Goal: Information Seeking & Learning: Understand process/instructions

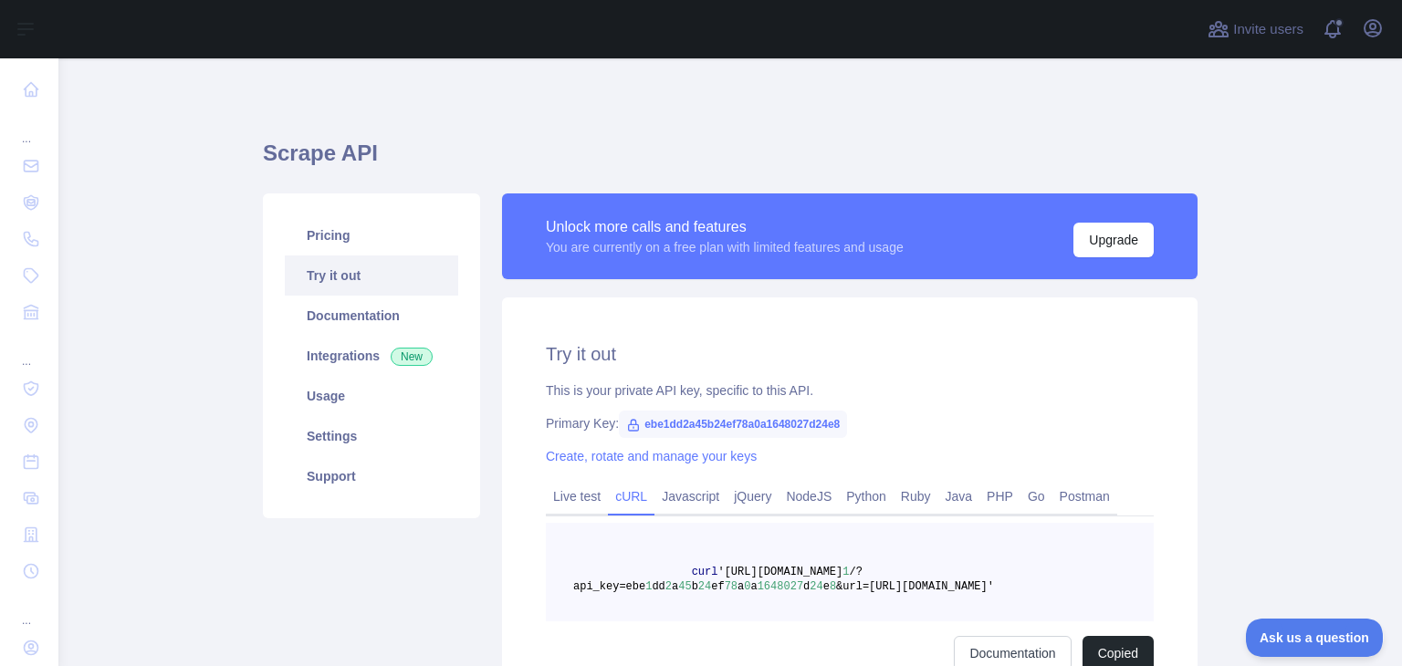
scroll to position [58, 0]
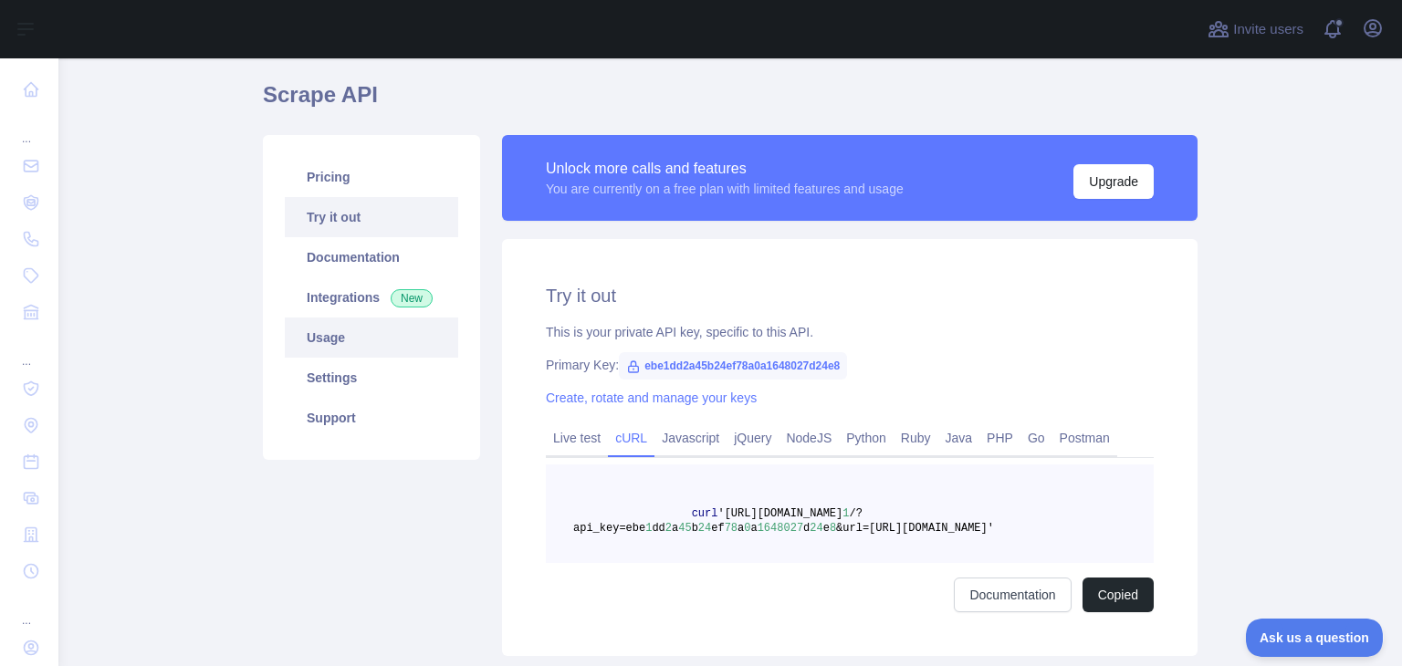
click at [328, 338] on link "Usage" at bounding box center [371, 338] width 173 height 40
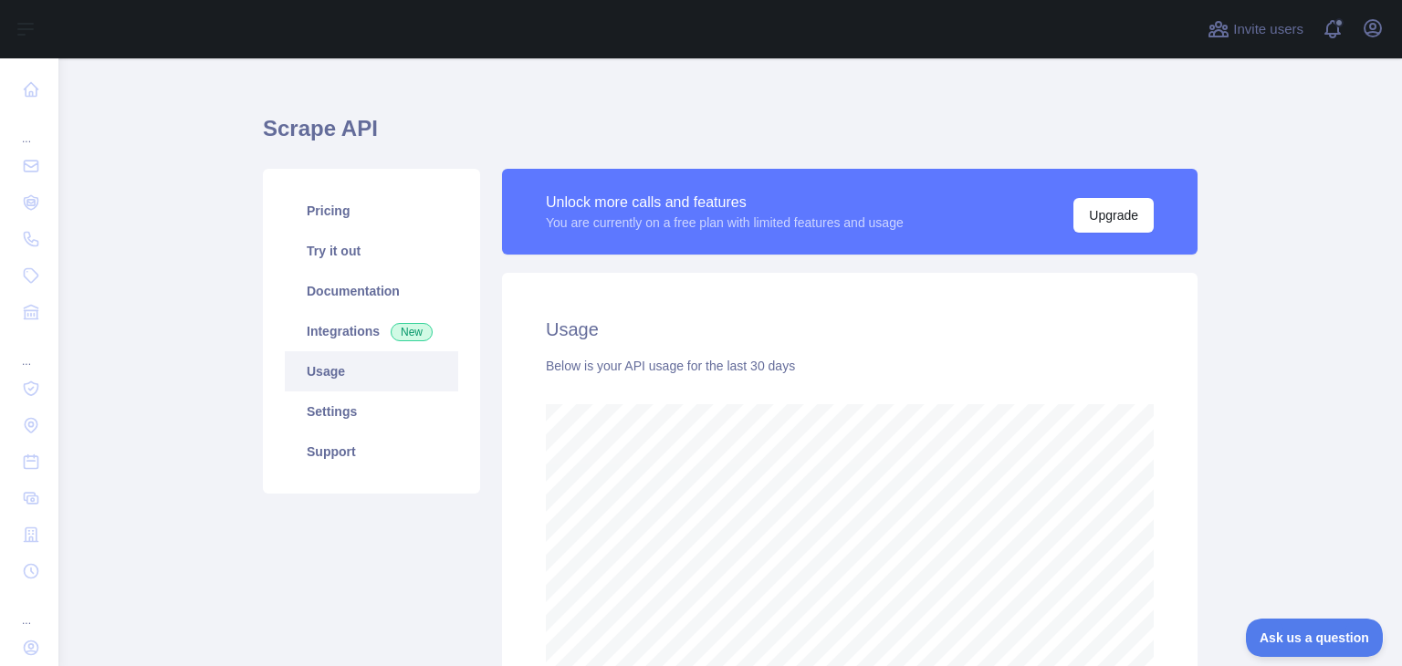
scroll to position [26, 0]
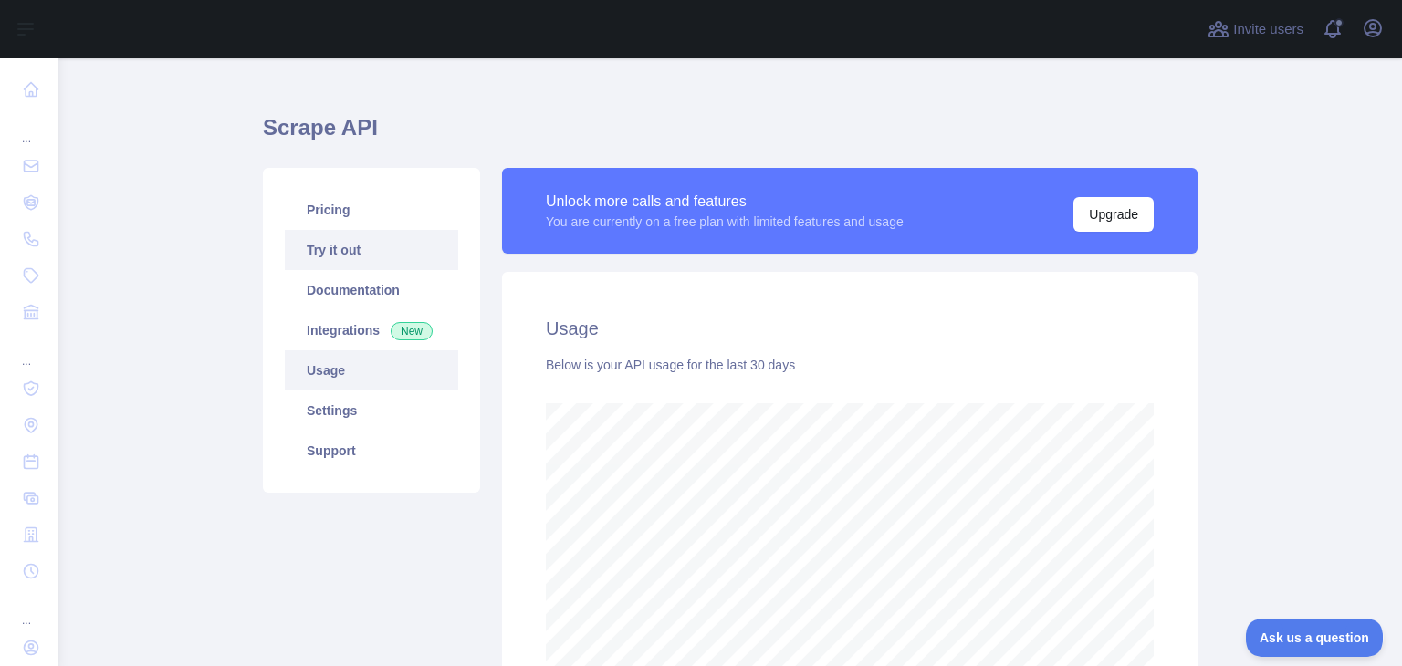
click at [341, 259] on link "Try it out" at bounding box center [371, 250] width 173 height 40
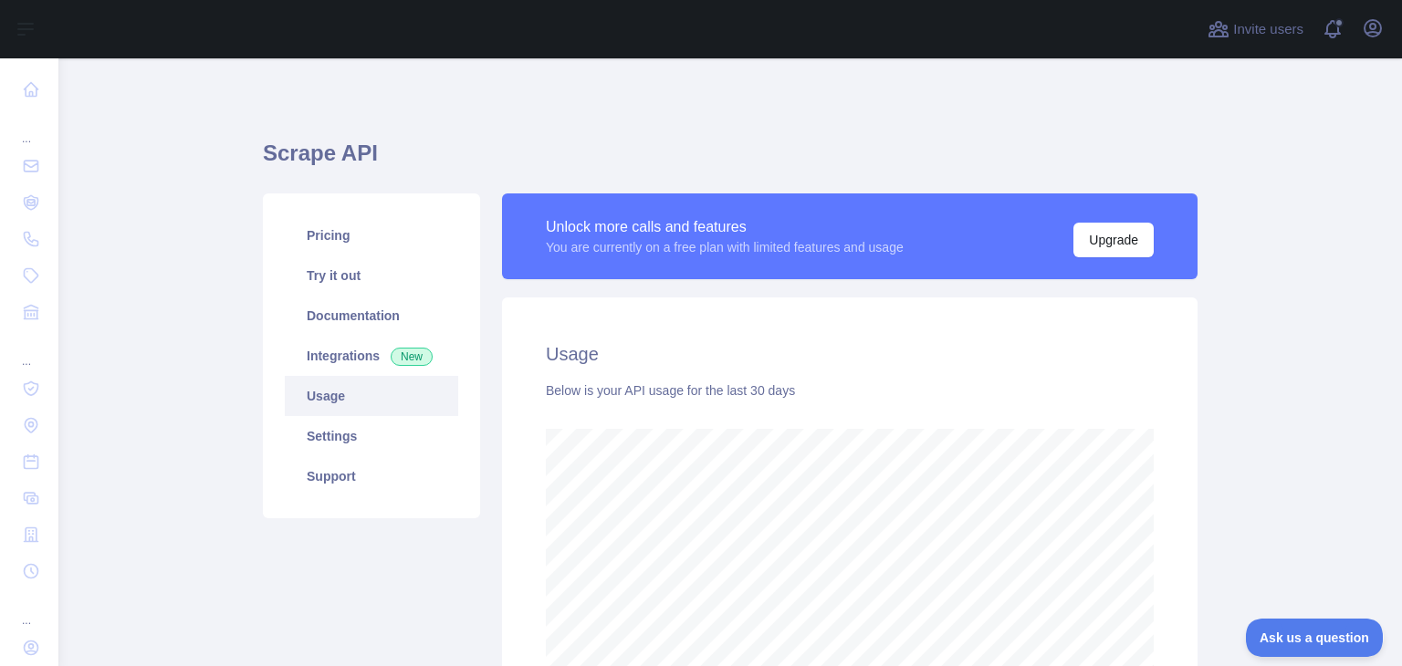
scroll to position [607, 1329]
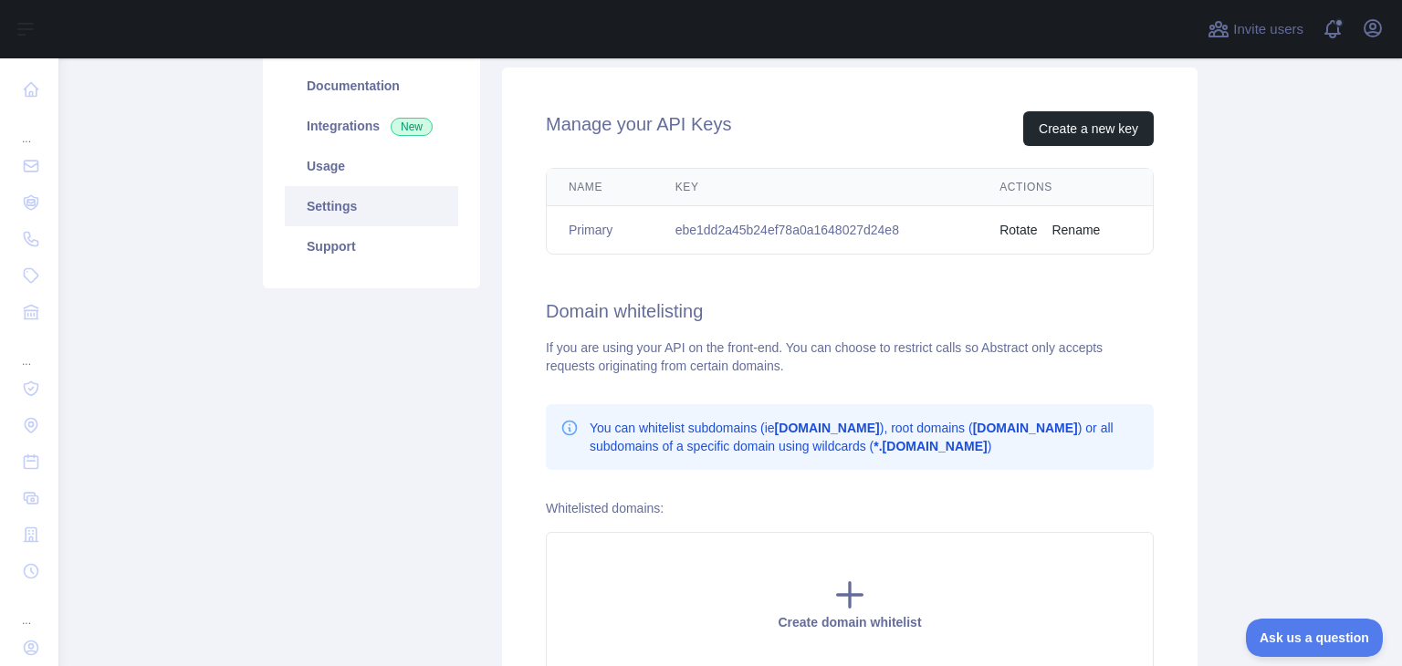
scroll to position [220, 0]
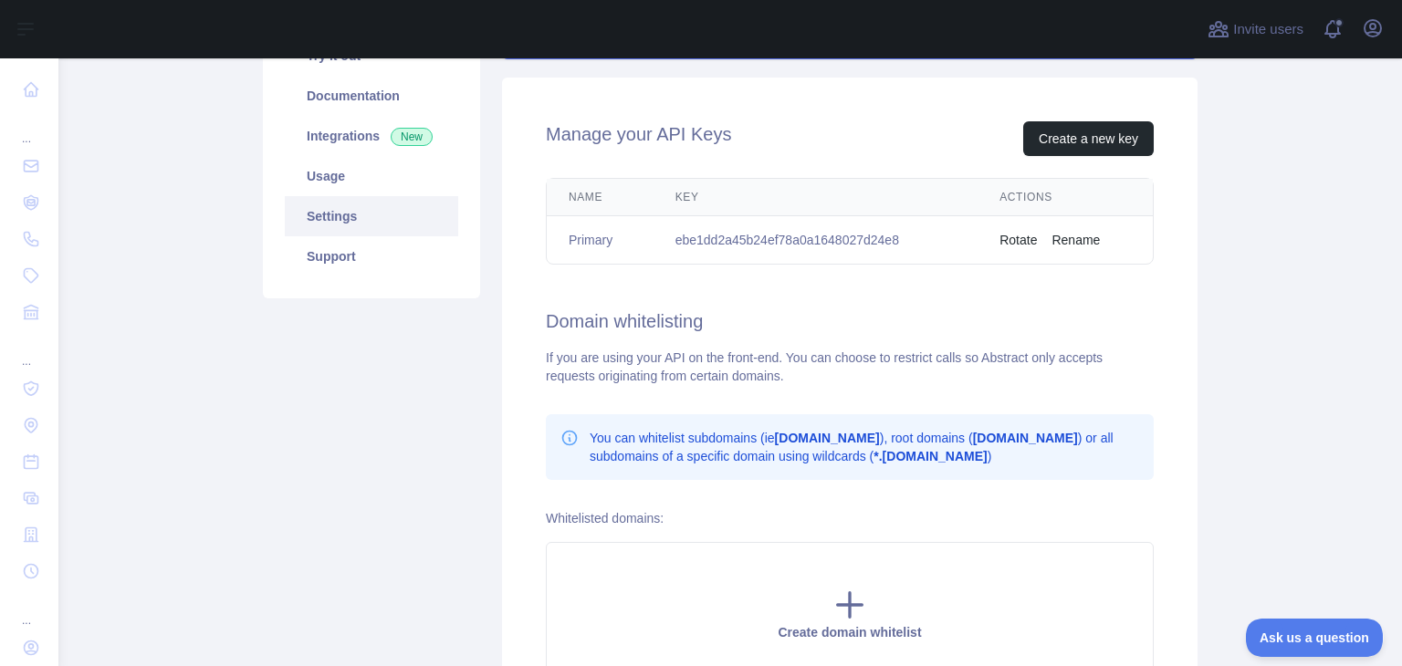
click at [855, 253] on td "ebe1dd2a45b24ef78a0a1648027d24e8" at bounding box center [815, 240] width 325 height 48
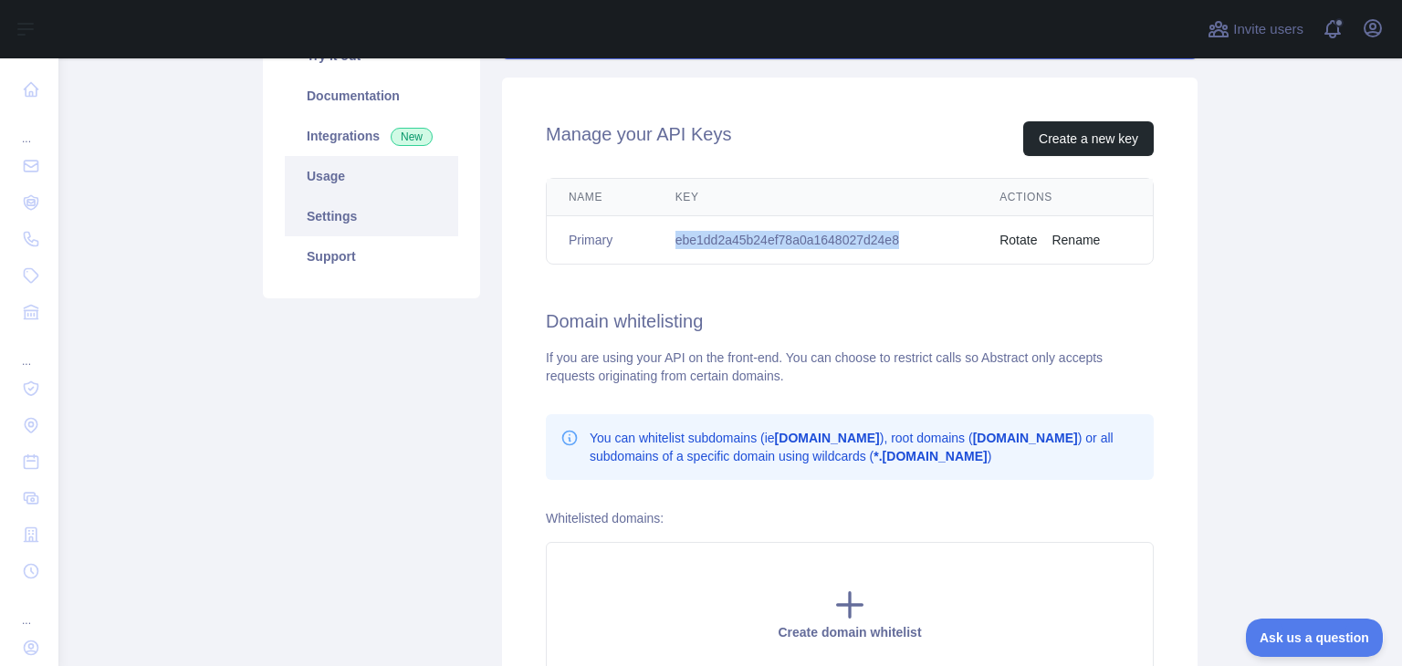
click at [347, 174] on link "Usage" at bounding box center [371, 176] width 173 height 40
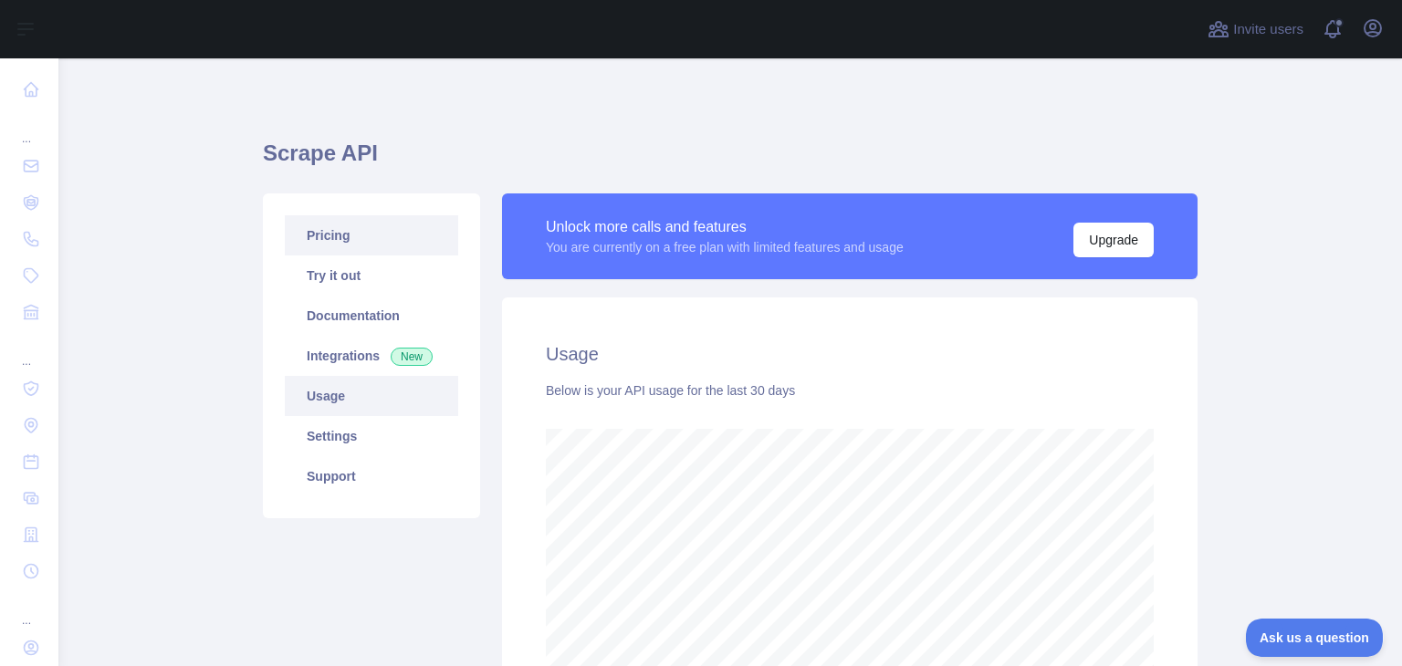
click at [355, 249] on link "Pricing" at bounding box center [371, 235] width 173 height 40
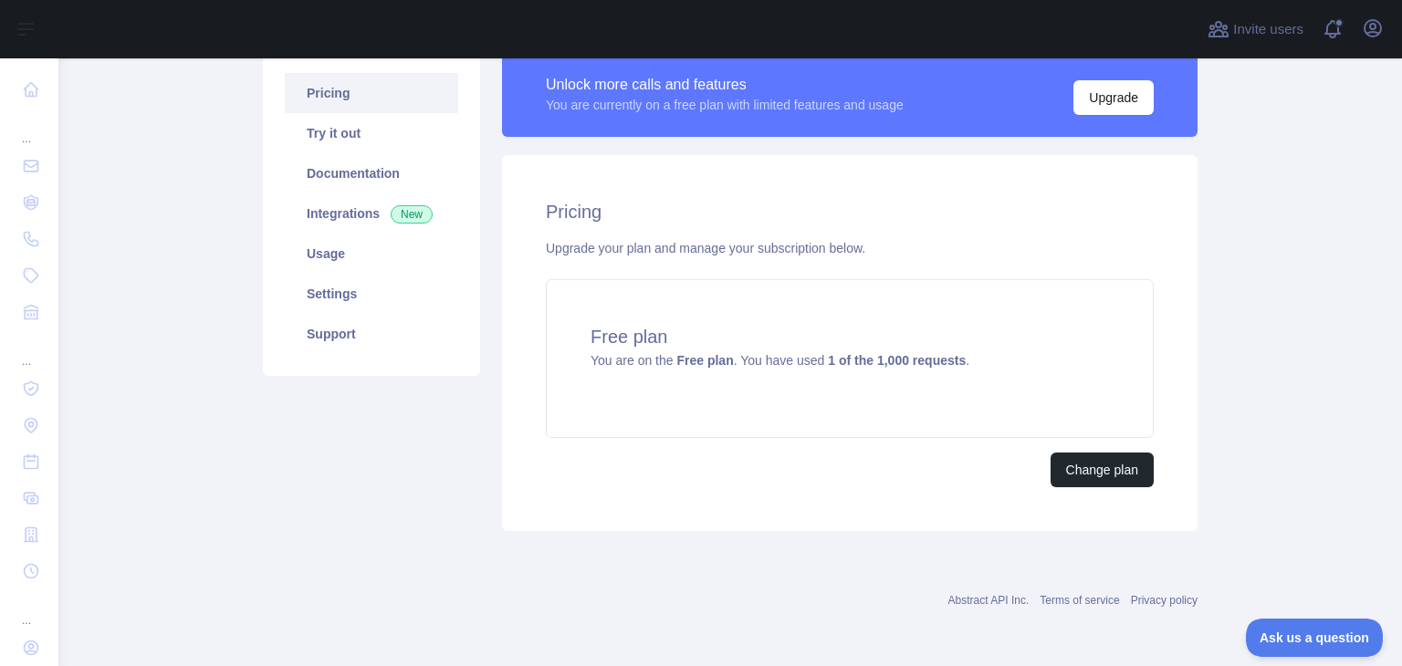
scroll to position [141, 0]
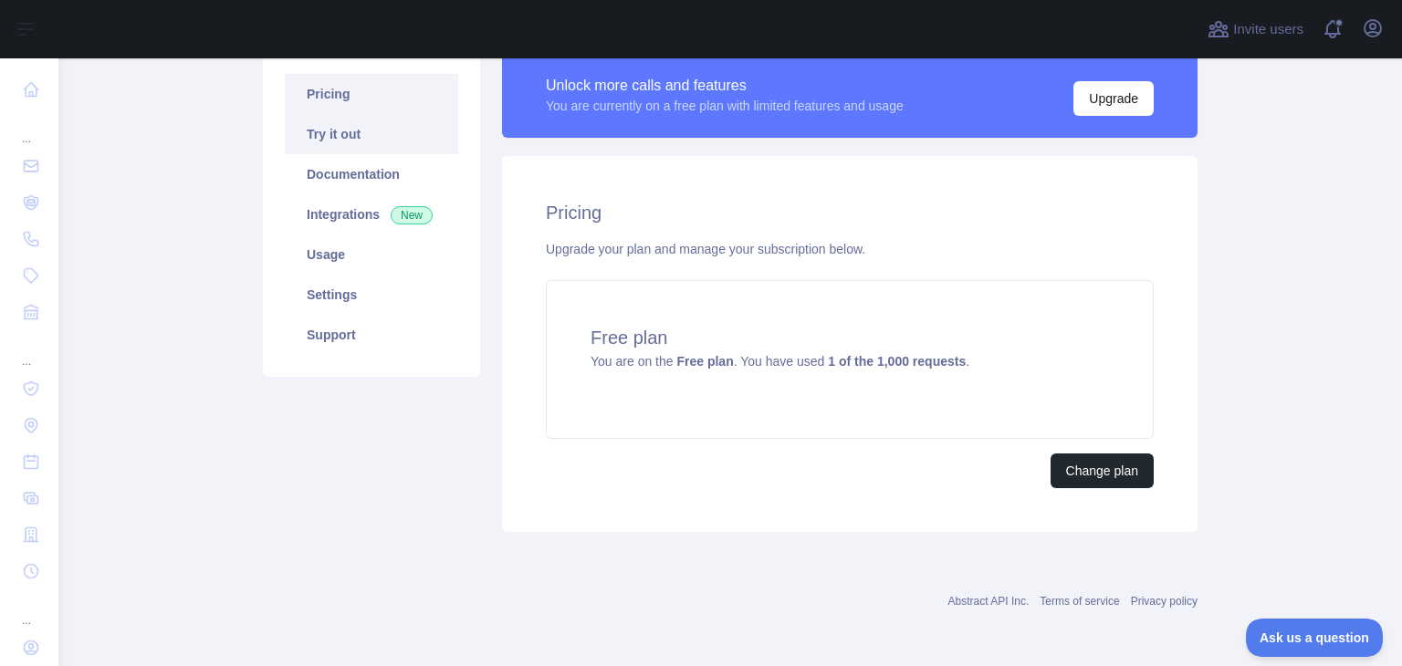
click at [356, 141] on link "Try it out" at bounding box center [371, 134] width 173 height 40
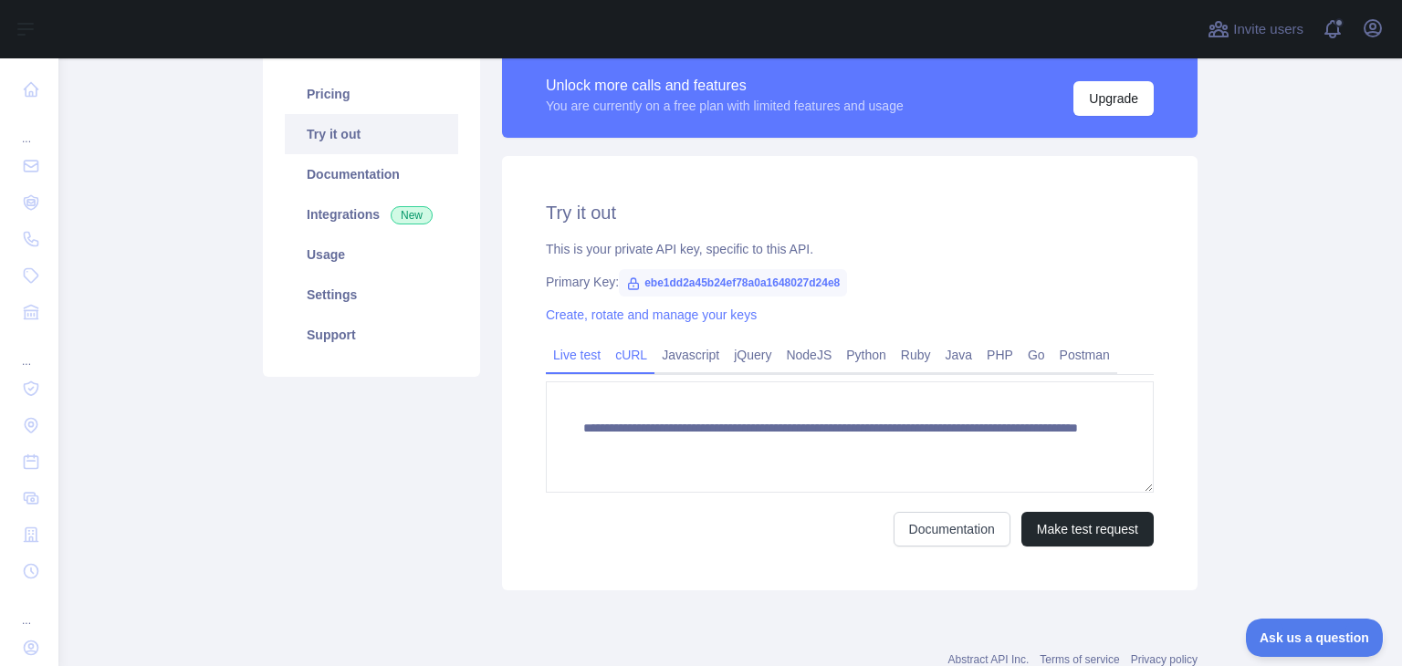
click at [620, 354] on link "cURL" at bounding box center [631, 354] width 47 height 29
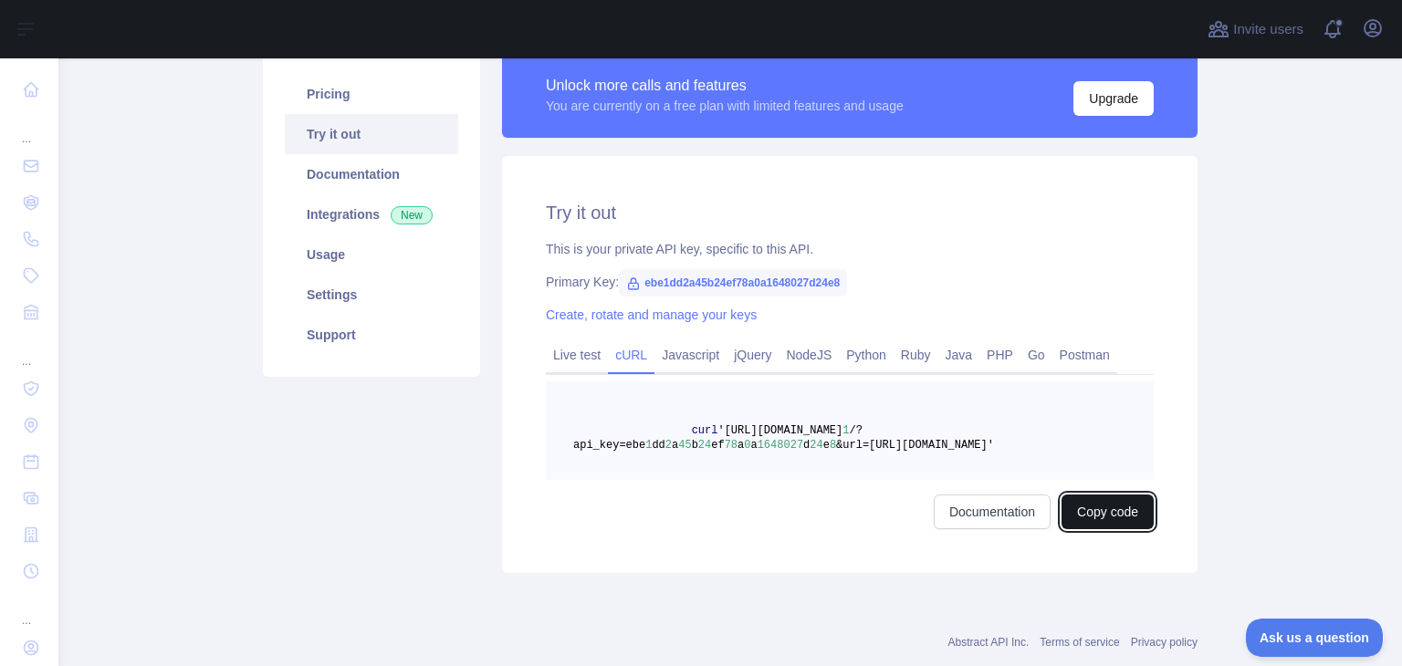
click at [1096, 520] on button "Copy code" at bounding box center [1107, 512] width 92 height 35
